Goal: Check status: Check status

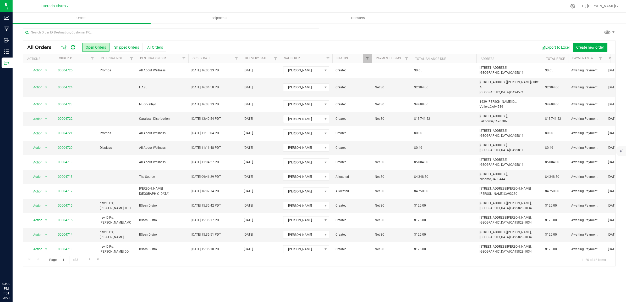
click at [151, 30] on input "text" at bounding box center [171, 33] width 296 height 8
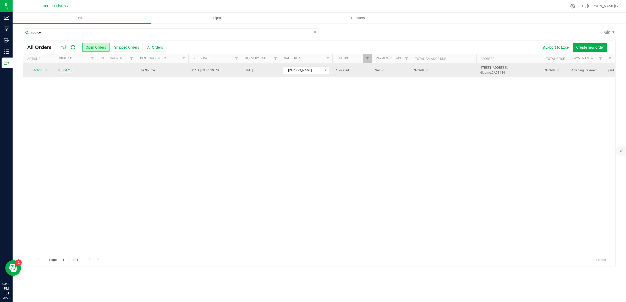
type input "source"
click at [64, 70] on link "00004718" at bounding box center [65, 70] width 15 height 5
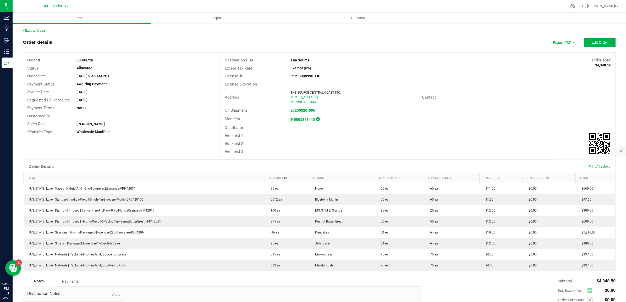
click at [29, 28] on div "Back to Orders Order details Export PDF Edit Order Order # 00004718 Status Allo…" at bounding box center [319, 192] width 613 height 339
click at [30, 30] on link "Back to Orders" at bounding box center [34, 31] width 23 height 4
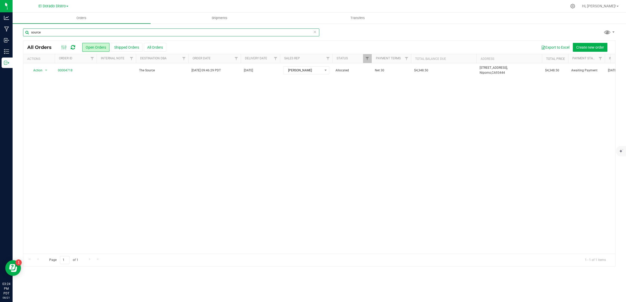
click at [96, 29] on input "source" at bounding box center [171, 33] width 296 height 8
type input "s"
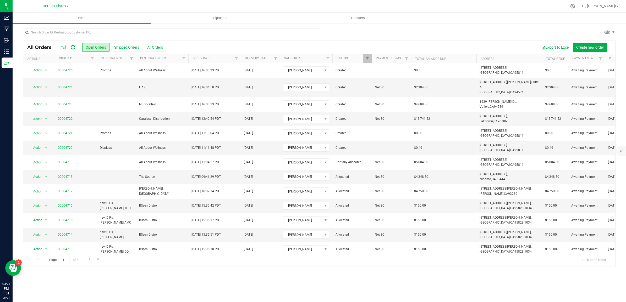
click at [74, 48] on icon at bounding box center [73, 47] width 4 height 5
